Goal: Task Accomplishment & Management: Manage account settings

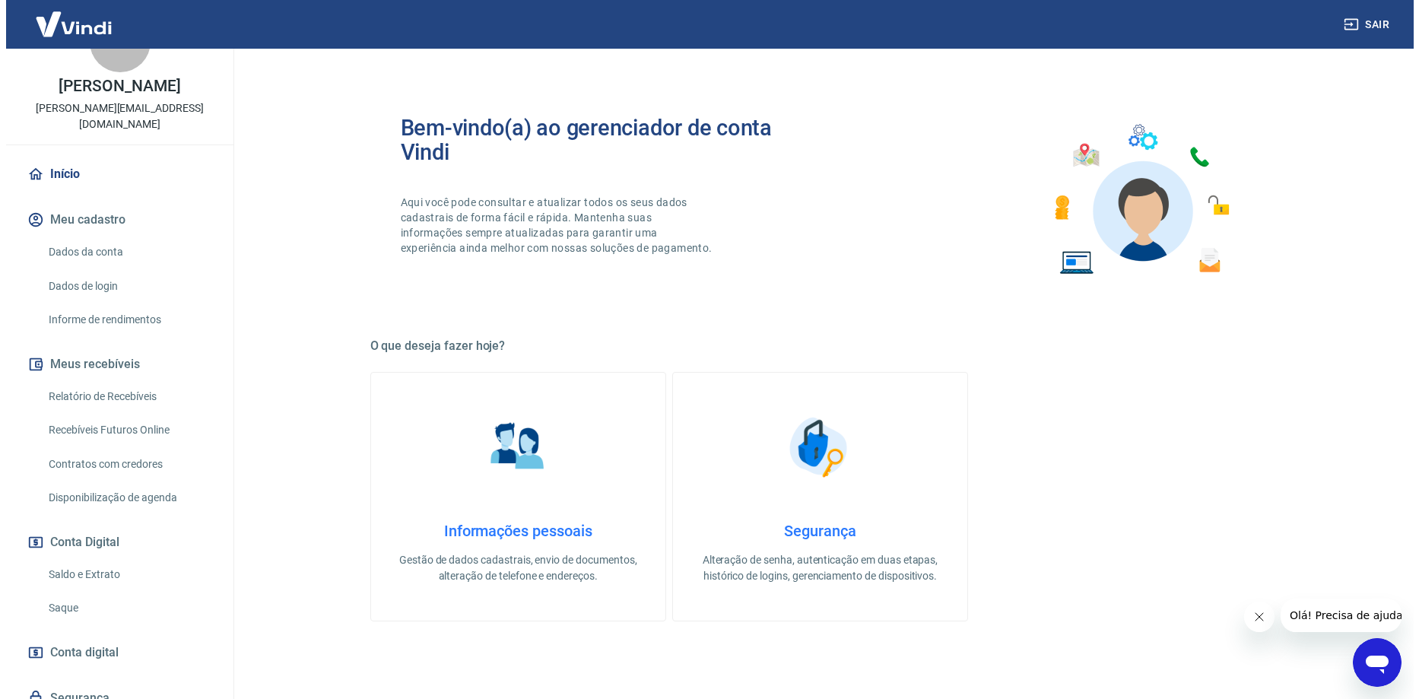
scroll to position [76, 0]
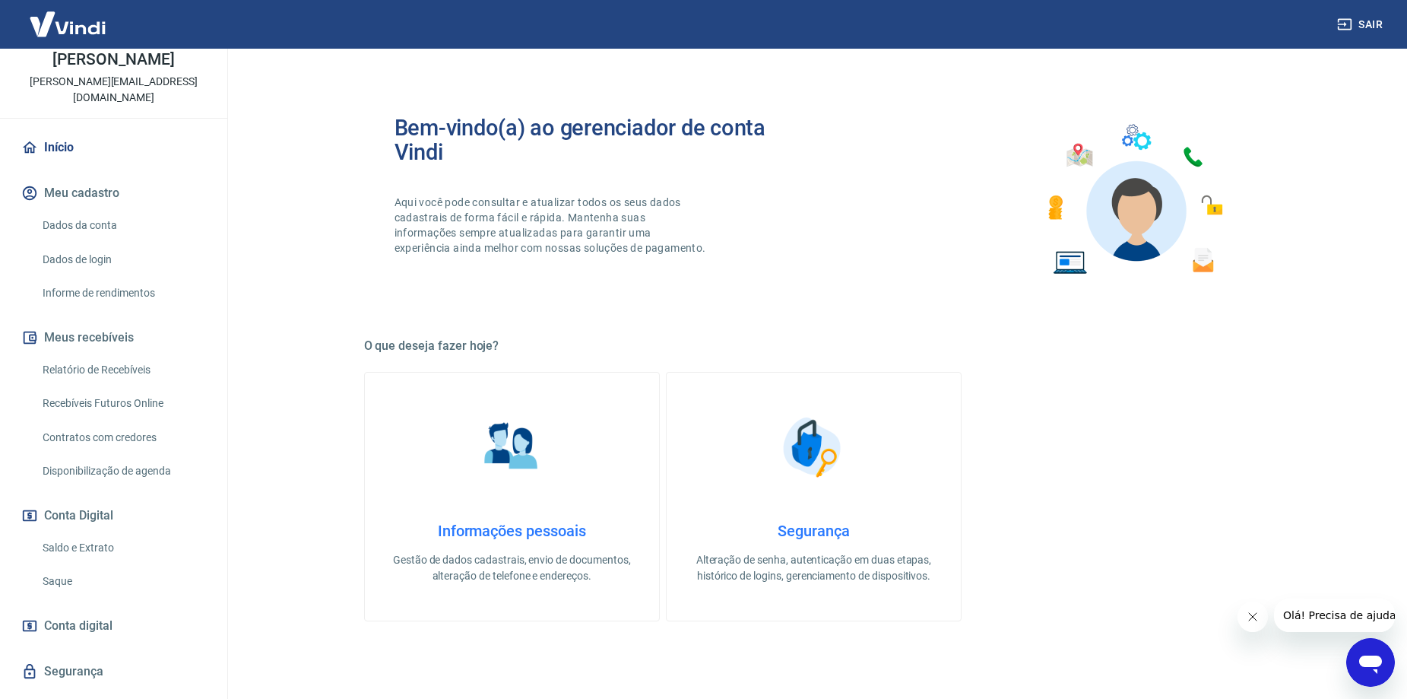
click at [137, 369] on link "Relatório de Recebíveis" at bounding box center [122, 369] width 173 height 31
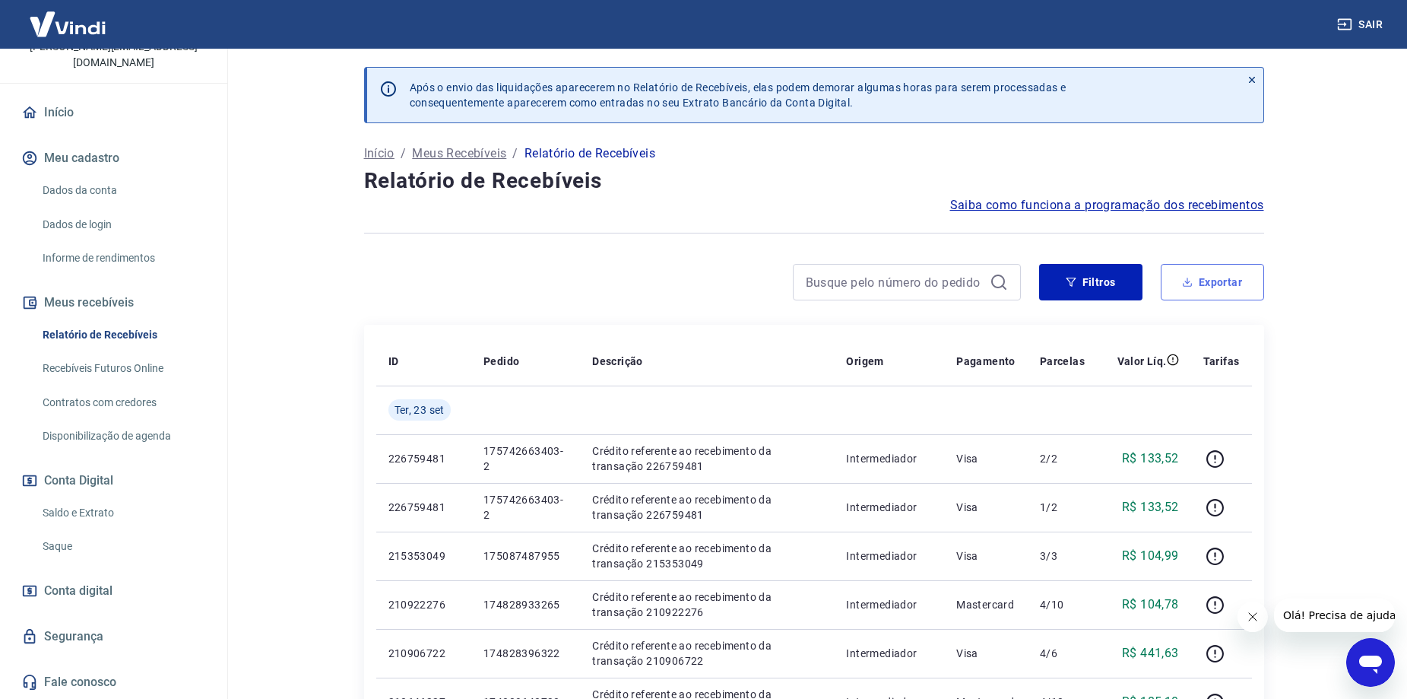
click at [1213, 293] on button "Exportar" at bounding box center [1212, 282] width 103 height 36
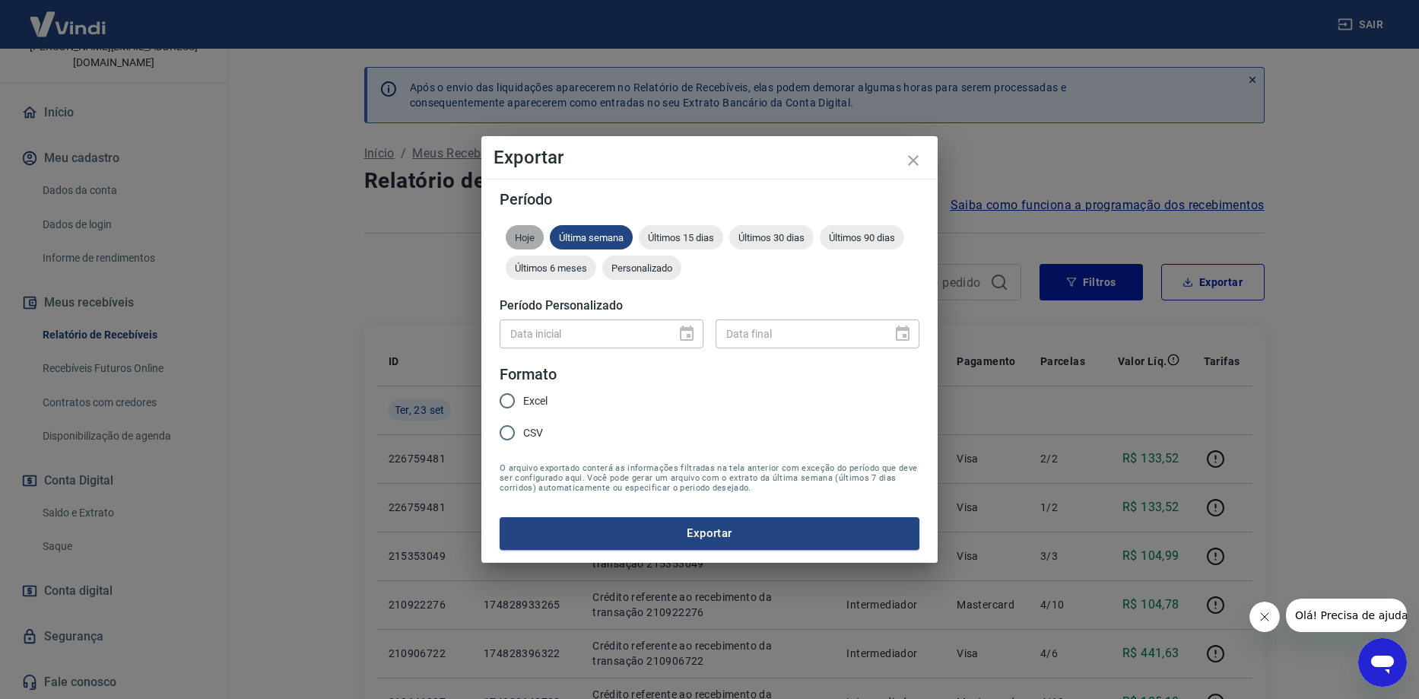
click at [522, 246] on div "Hoje" at bounding box center [525, 237] width 38 height 24
click at [513, 400] on input "Excel" at bounding box center [507, 401] width 32 height 32
radio input "true"
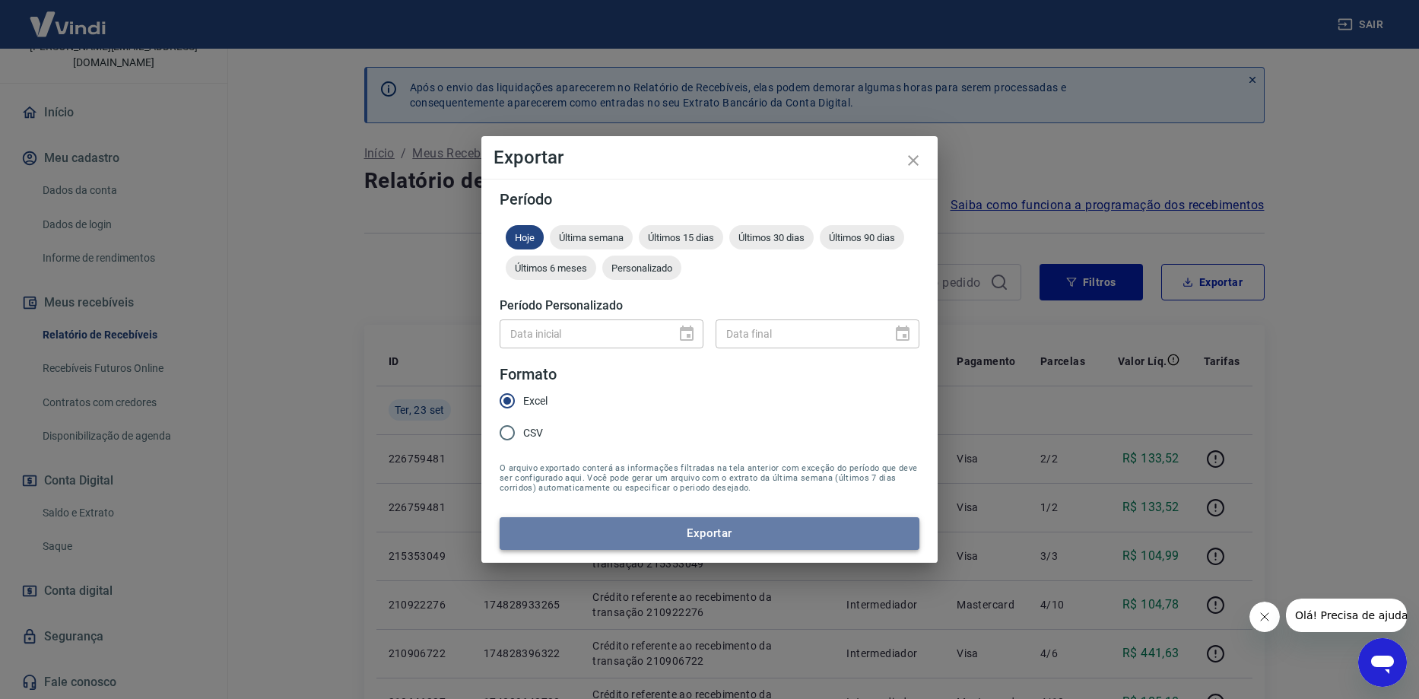
click at [633, 528] on button "Exportar" at bounding box center [709, 533] width 420 height 32
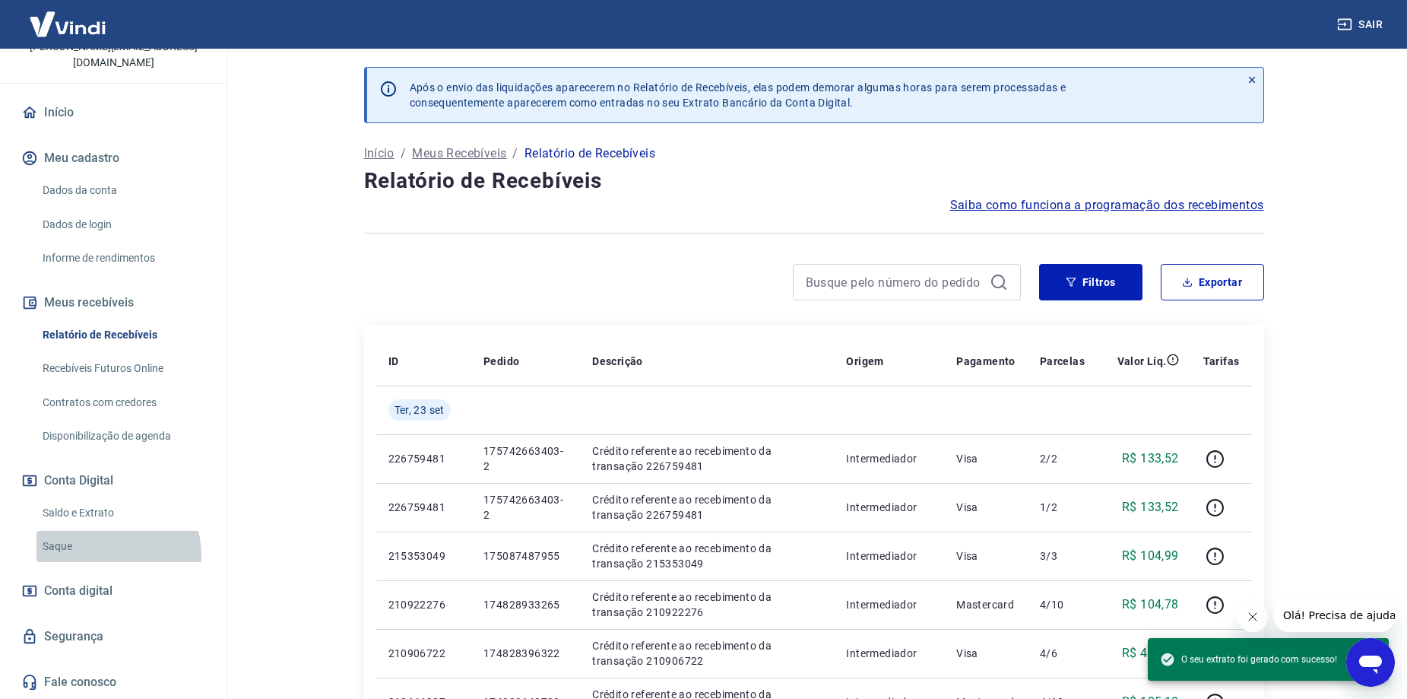
click at [106, 555] on link "Saque" at bounding box center [122, 546] width 173 height 31
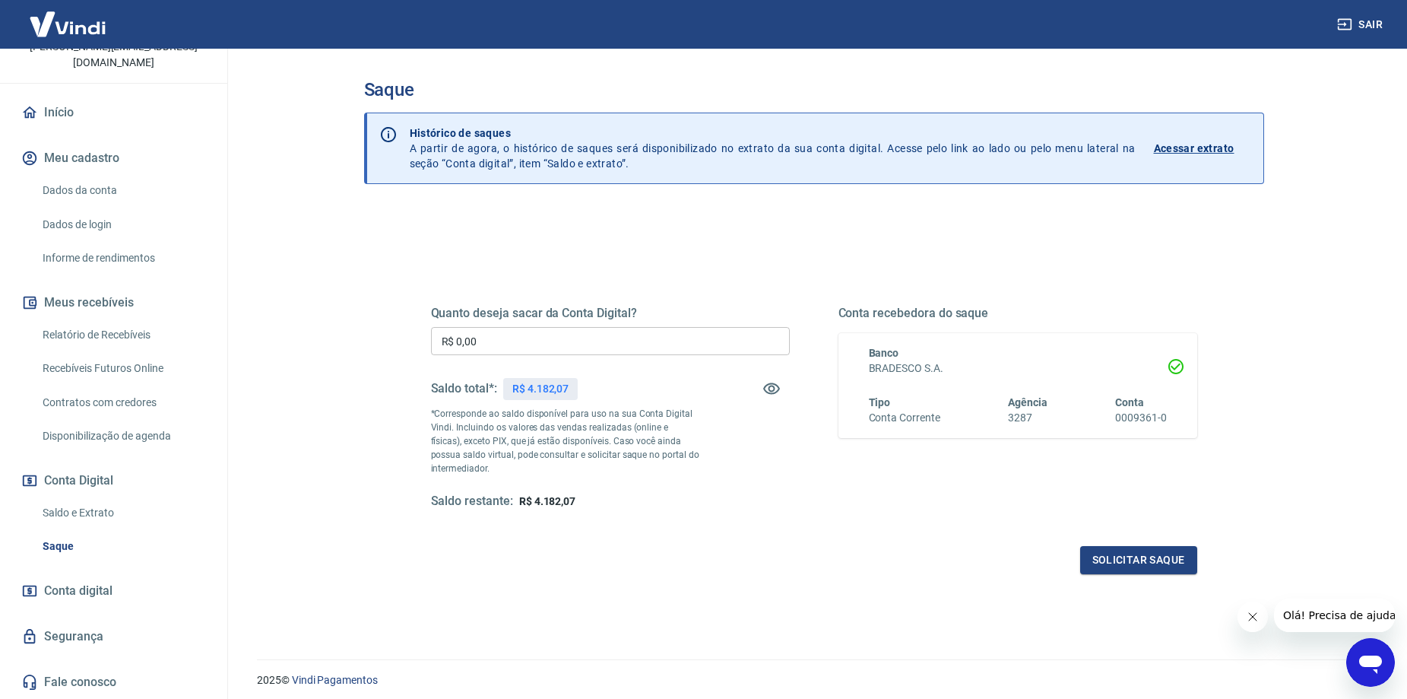
click at [680, 328] on input "R$ 0,00" at bounding box center [610, 341] width 359 height 28
type input "R$ 4.182,07"
click at [1124, 572] on button "Solicitar saque" at bounding box center [1138, 560] width 117 height 28
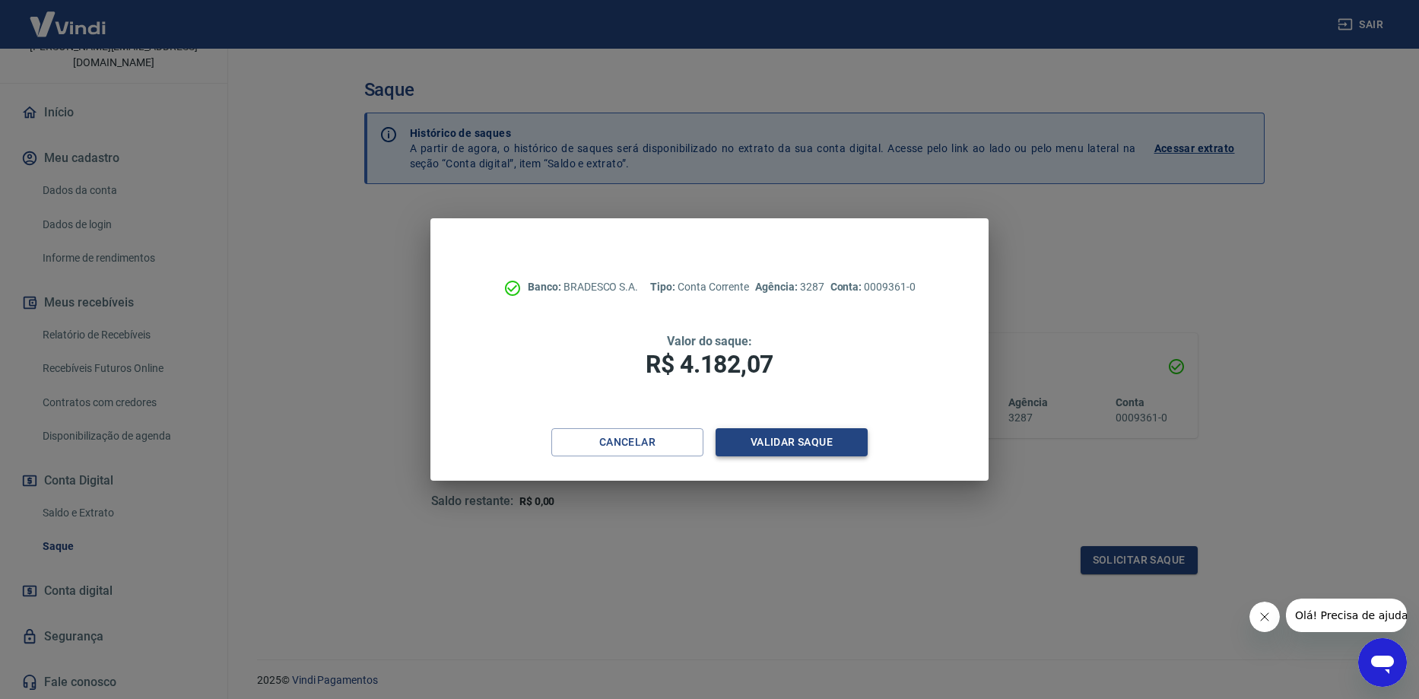
click at [750, 447] on button "Validar saque" at bounding box center [791, 442] width 152 height 28
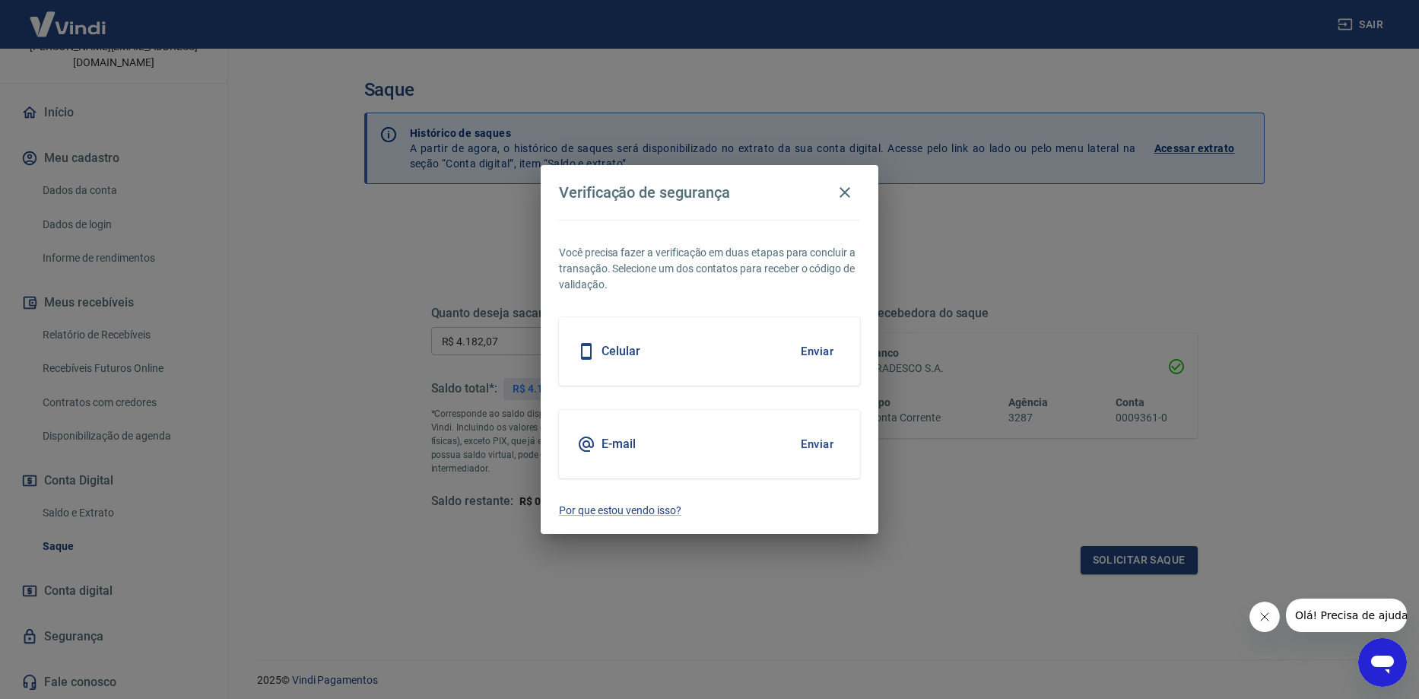
click at [826, 439] on button "Enviar" at bounding box center [816, 444] width 49 height 32
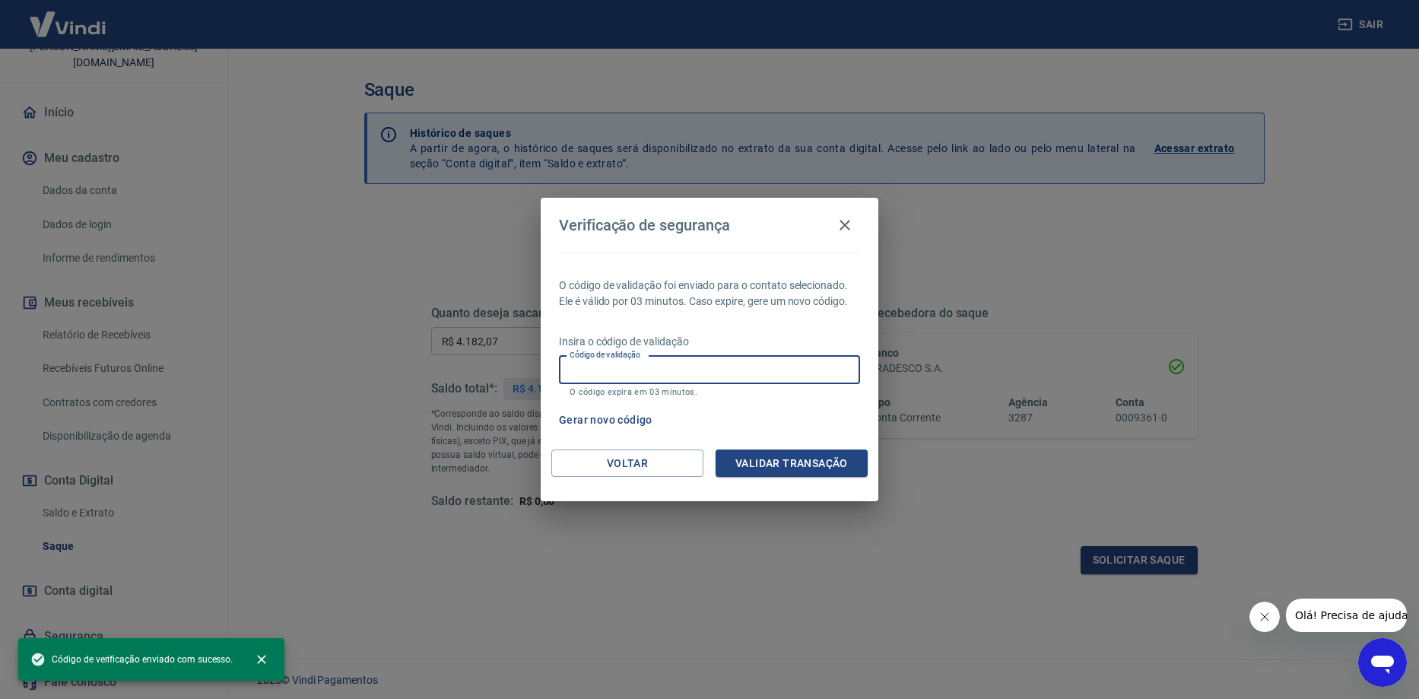
click at [731, 375] on input "Código de validação" at bounding box center [709, 370] width 301 height 28
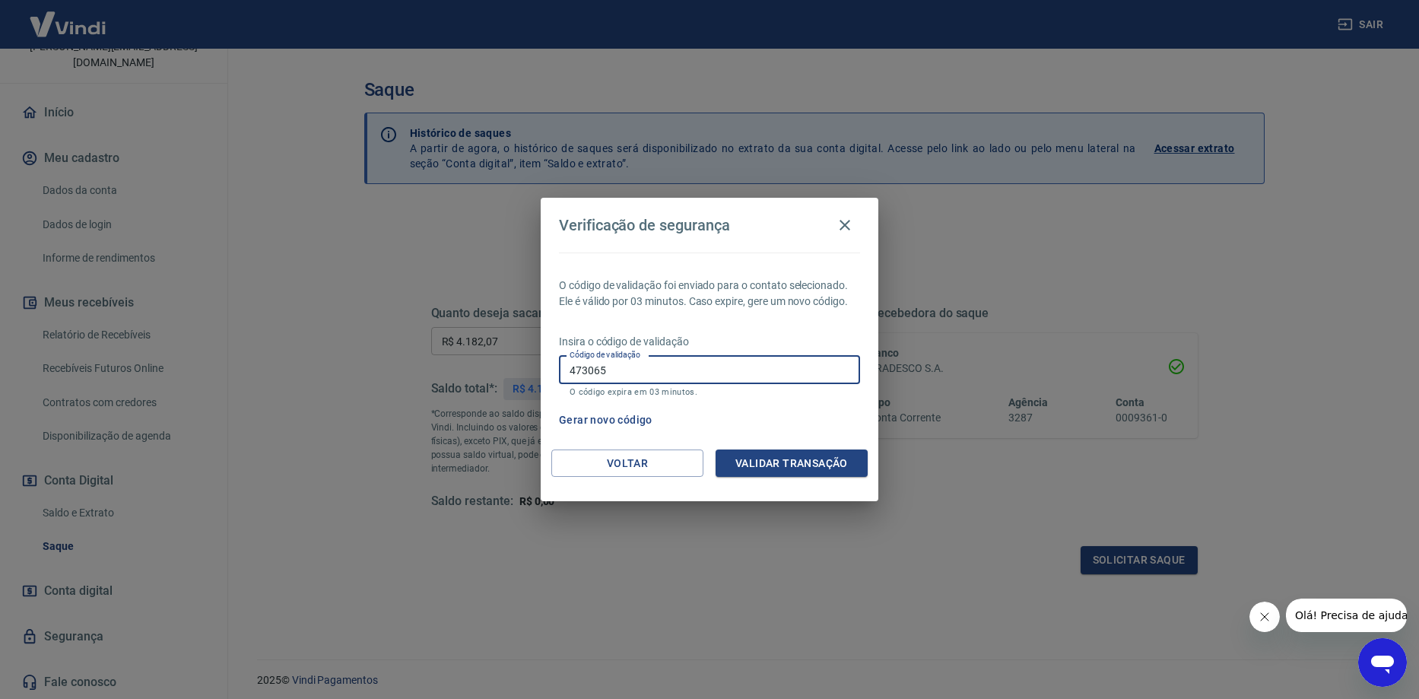
type input "473065"
click at [747, 464] on button "Validar transação" at bounding box center [791, 463] width 152 height 28
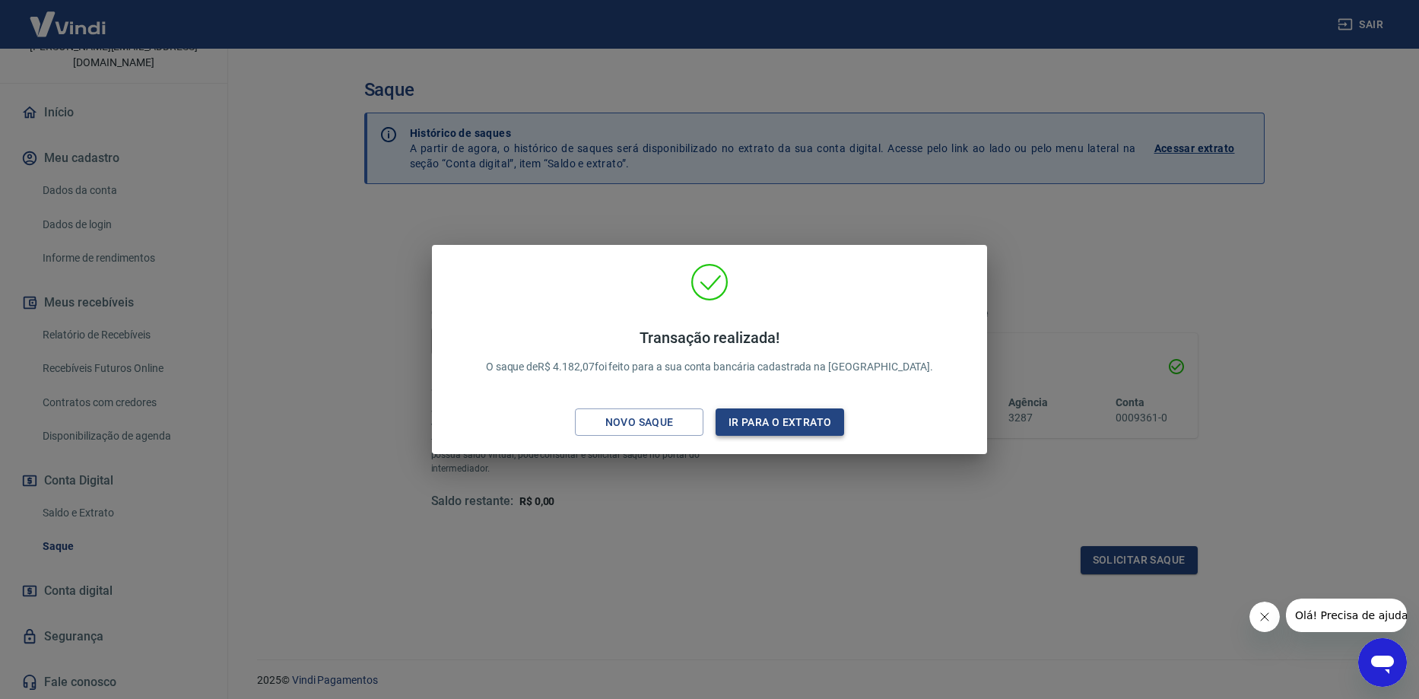
click at [753, 425] on button "Ir para o extrato" at bounding box center [779, 422] width 128 height 28
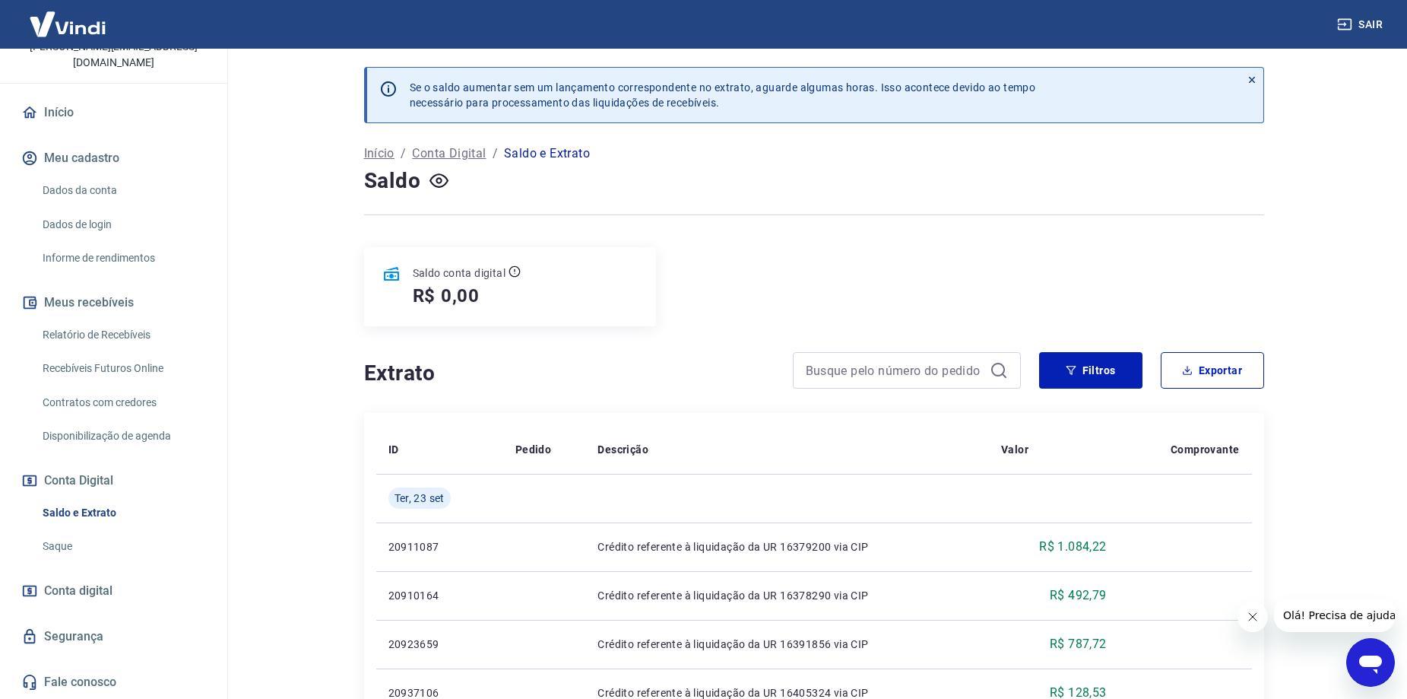
click at [135, 360] on link "Recebíveis Futuros Online" at bounding box center [122, 368] width 173 height 31
